Goal: Obtain resource: Download file/media

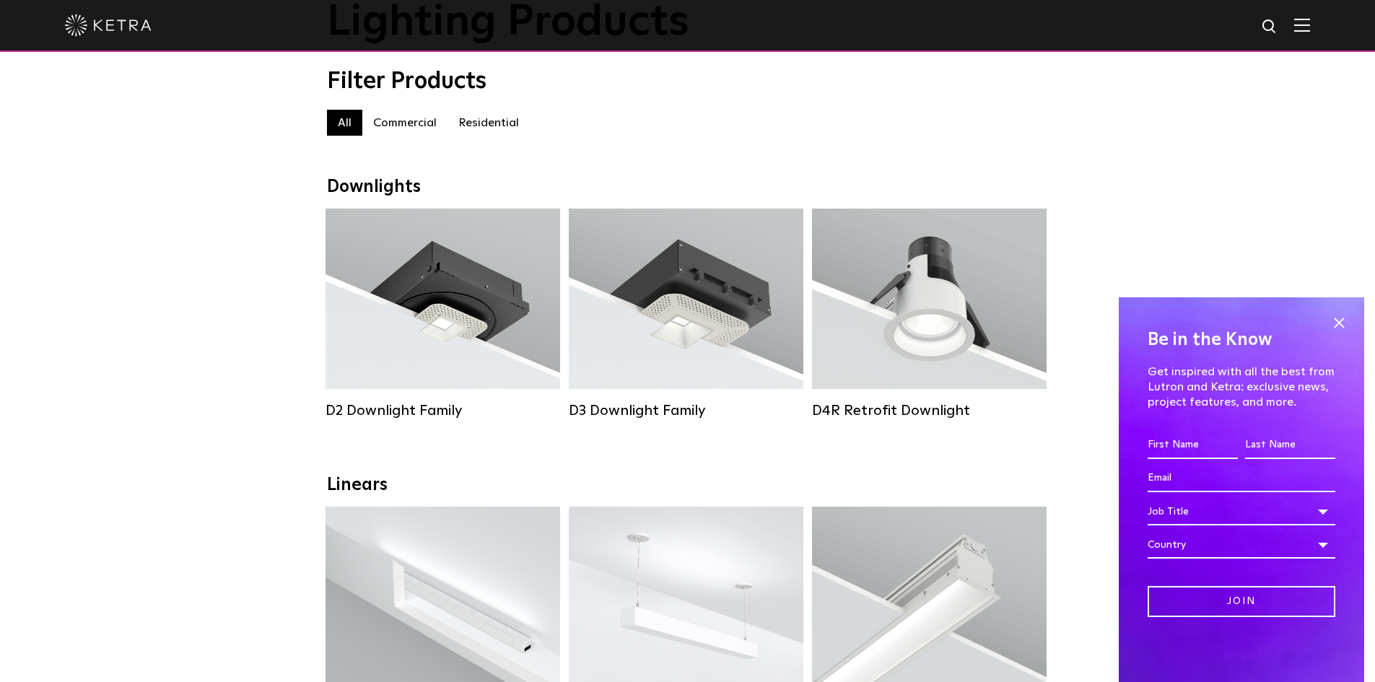
scroll to position [144, 0]
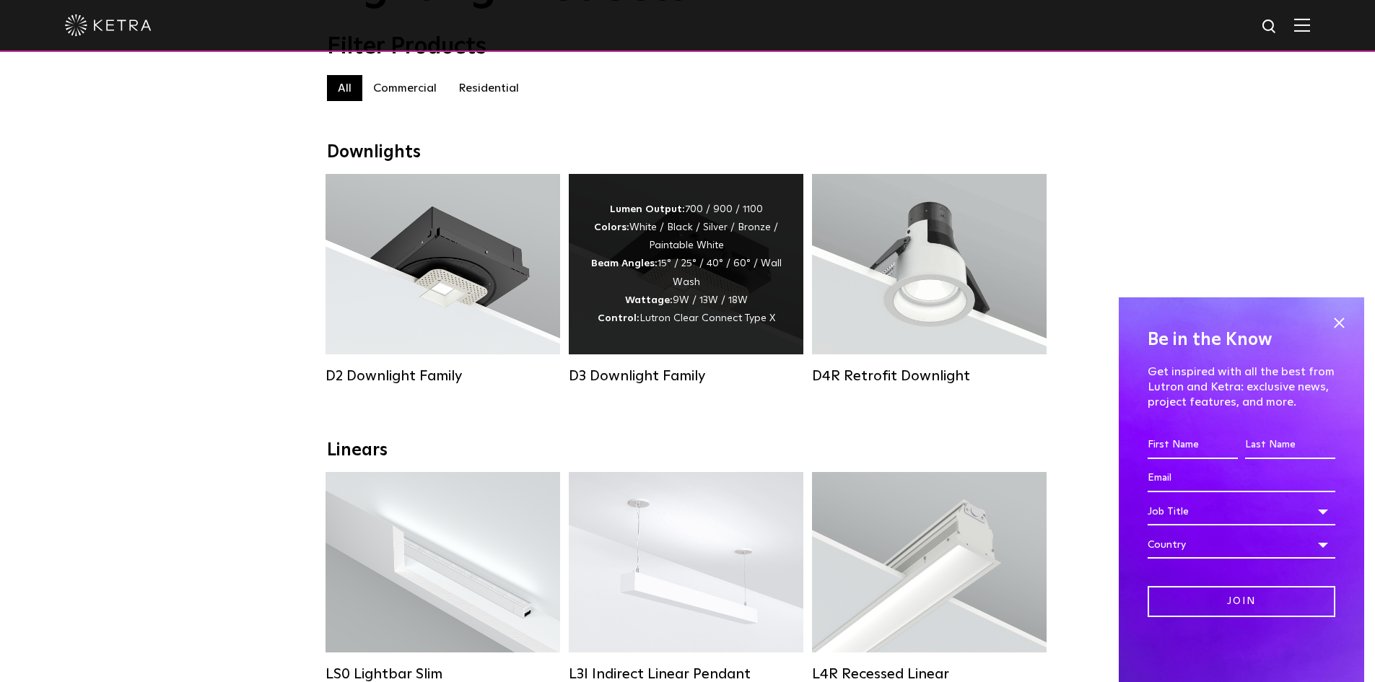
click at [641, 368] on div "D3 Downlight Family" at bounding box center [686, 279] width 235 height 211
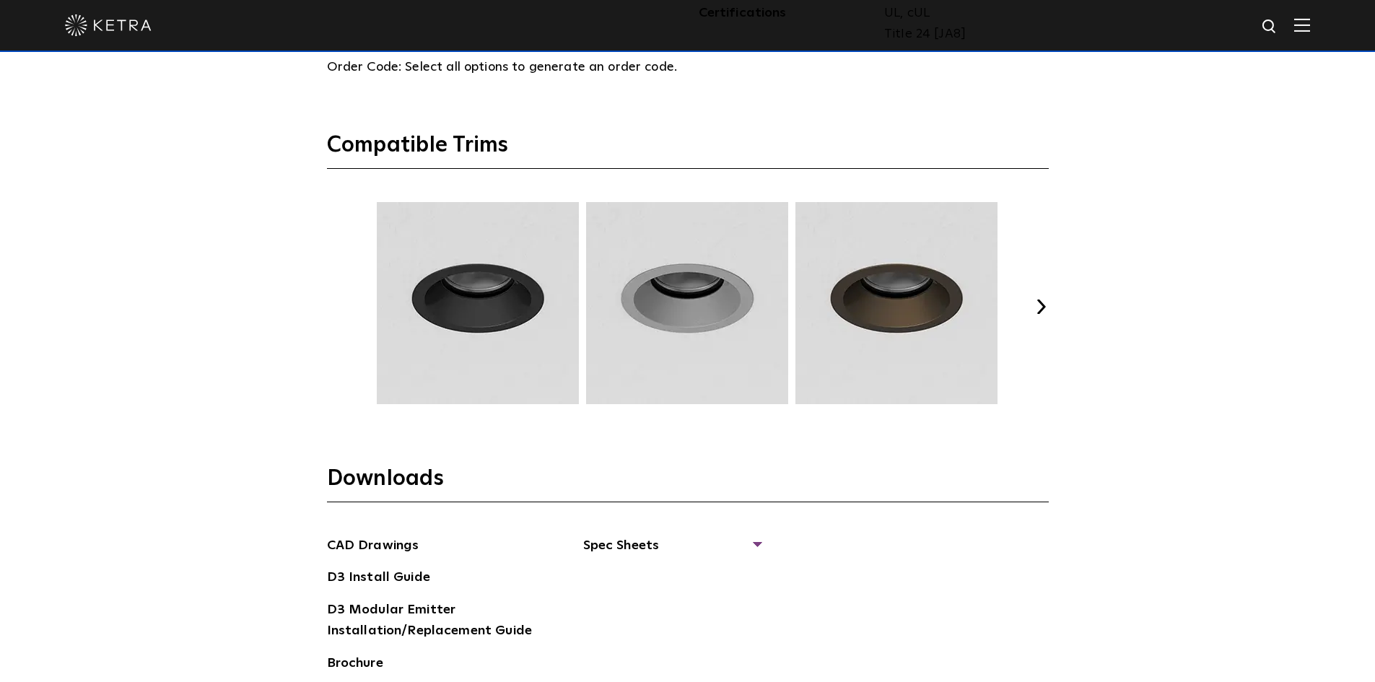
scroll to position [2093, 0]
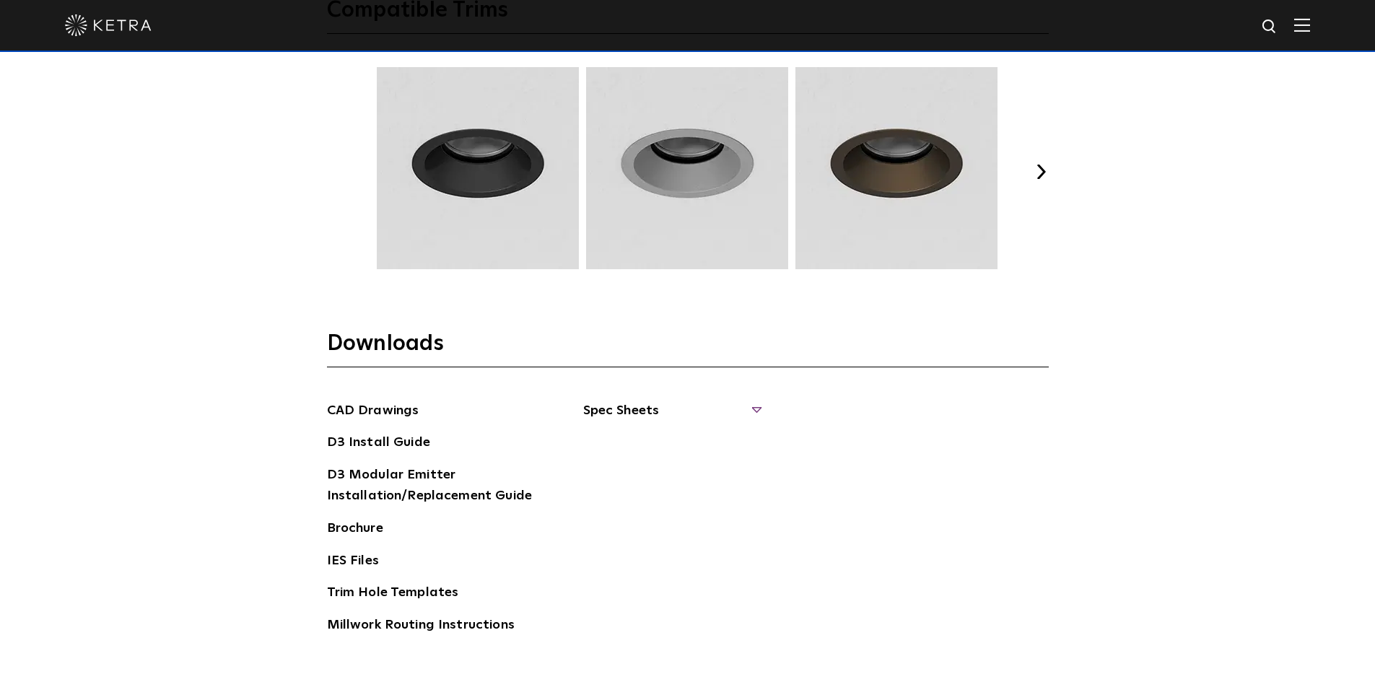
click at [758, 408] on span "Spec Sheets" at bounding box center [671, 416] width 177 height 32
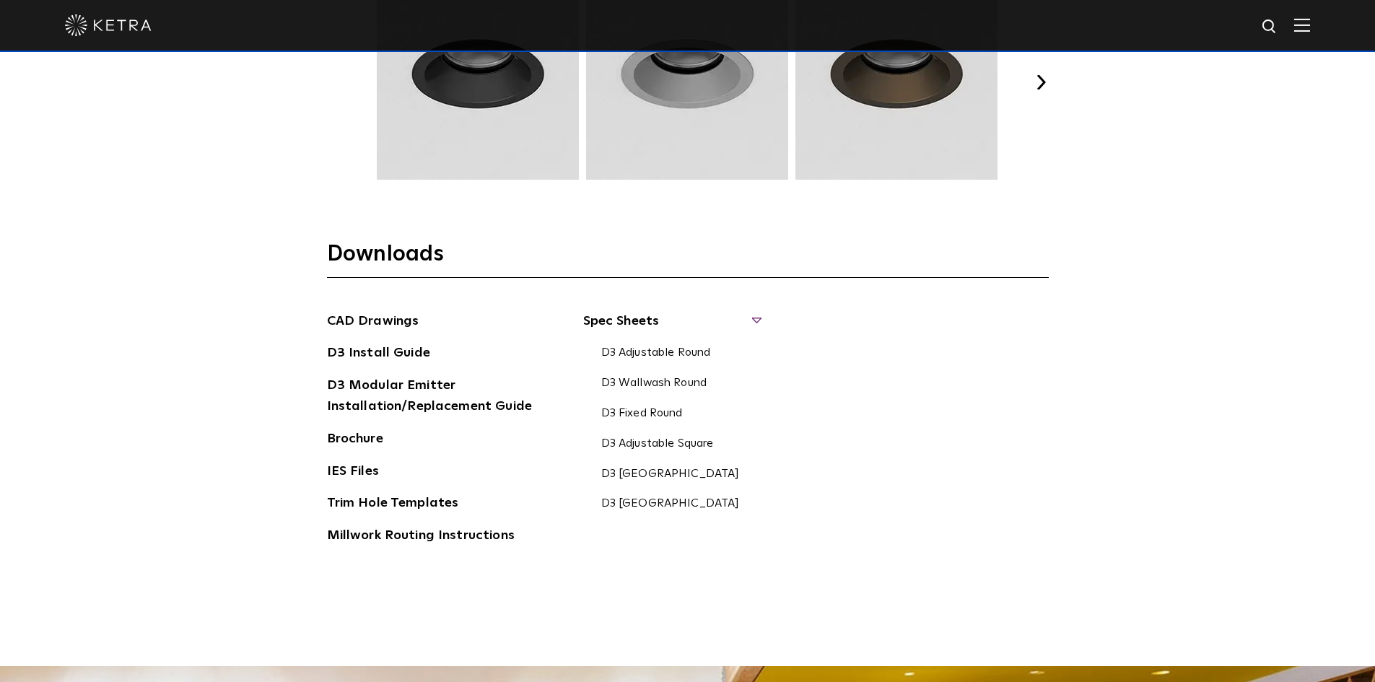
scroll to position [2237, 0]
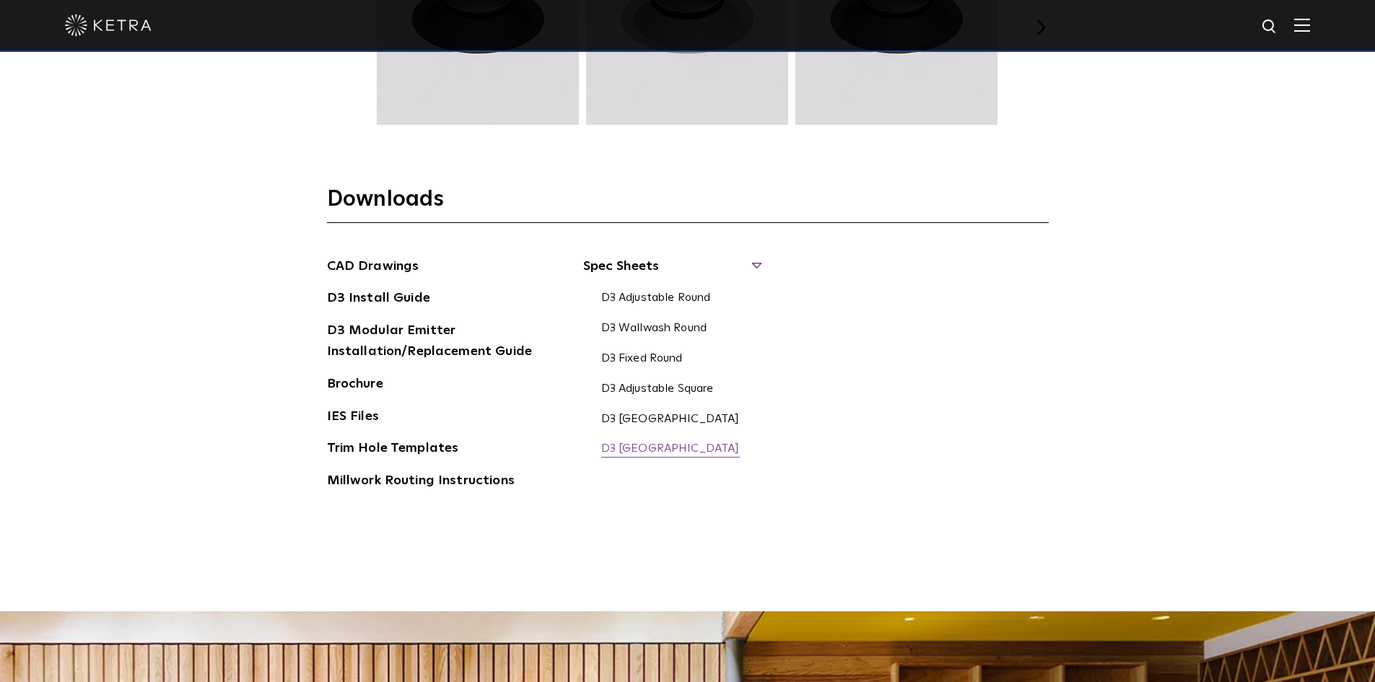
click at [659, 448] on link "D3 [GEOGRAPHIC_DATA]" at bounding box center [670, 450] width 139 height 16
click at [380, 294] on link "D3 Install Guide" at bounding box center [378, 299] width 103 height 23
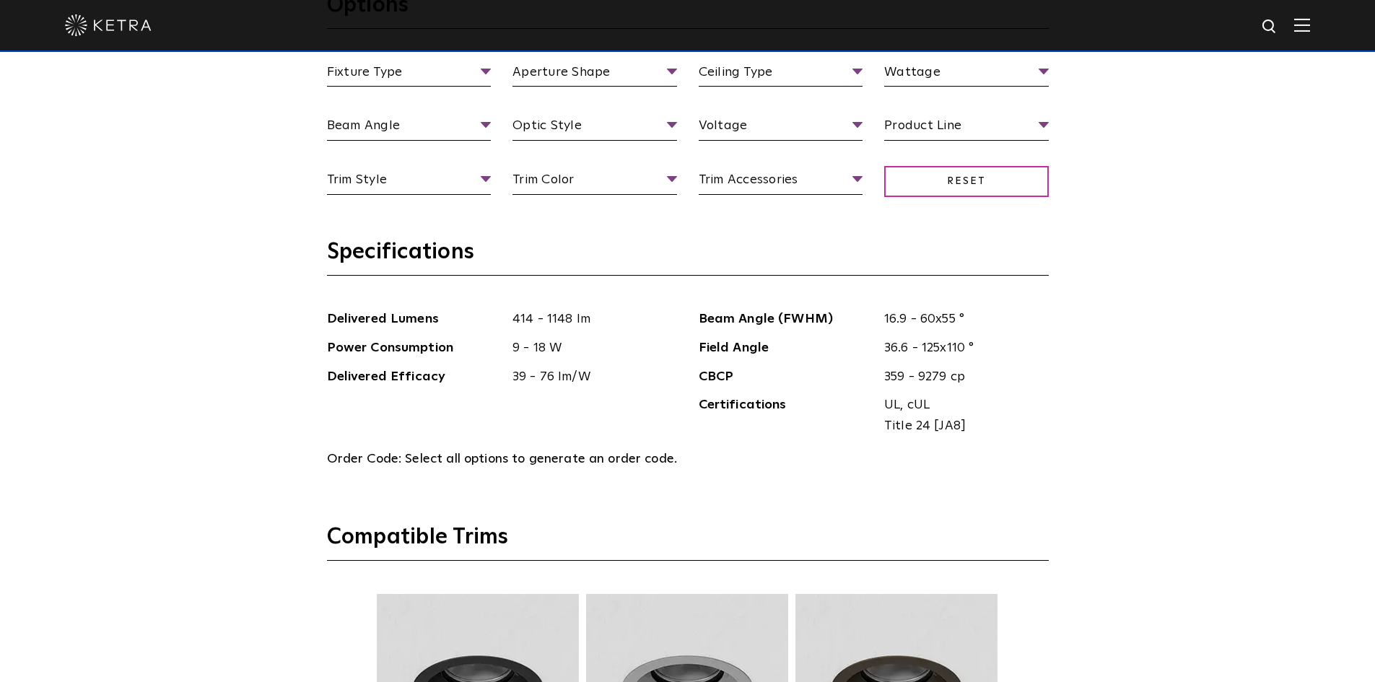
scroll to position [1578, 0]
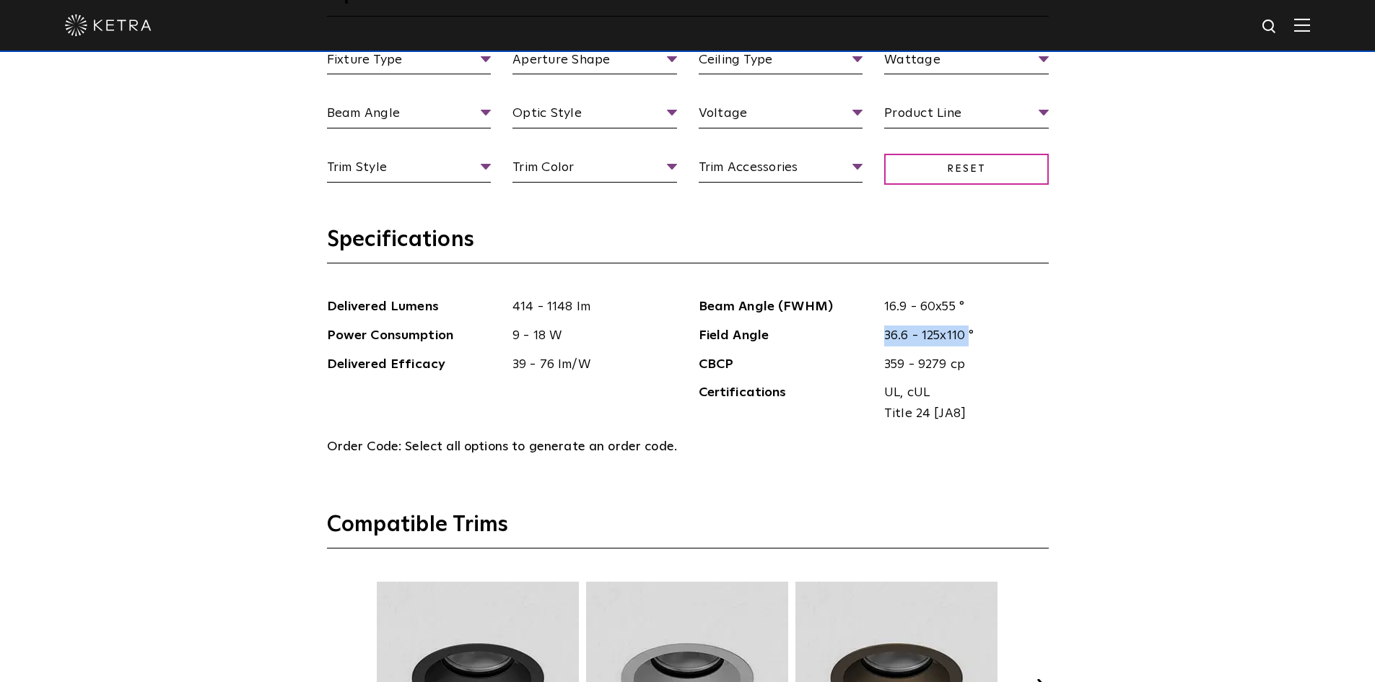
drag, startPoint x: 883, startPoint y: 337, endPoint x: 970, endPoint y: 344, distance: 87.6
click at [970, 344] on span "36.6 - 125x110 °" at bounding box center [960, 335] width 175 height 21
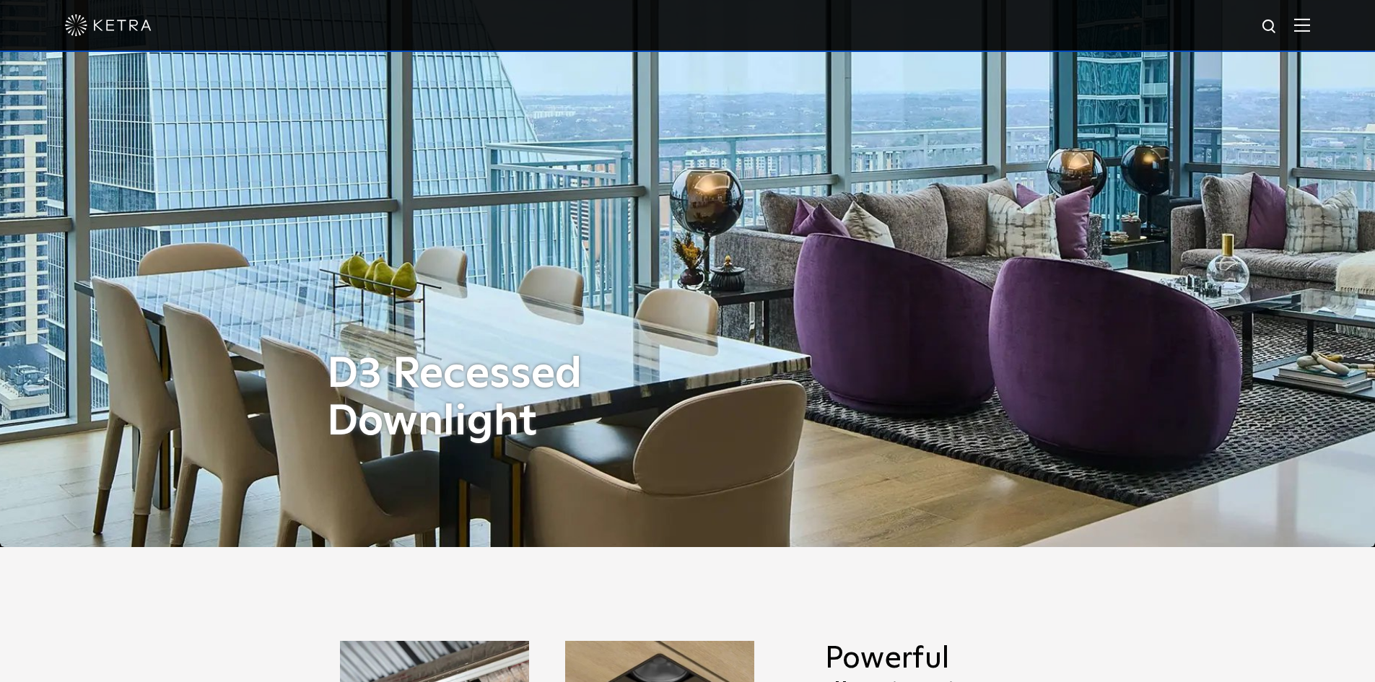
scroll to position [0, 0]
